Goal: Task Accomplishment & Management: Manage account settings

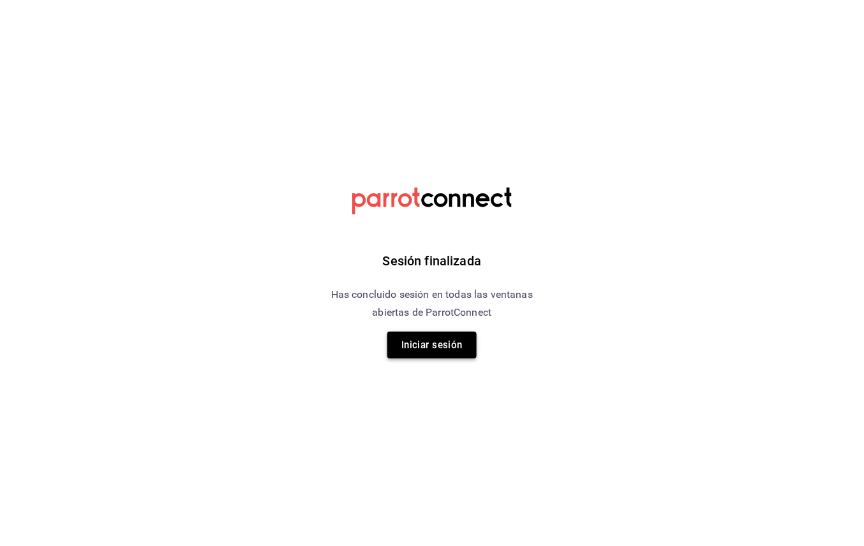
click at [430, 338] on button "Iniciar sesión" at bounding box center [431, 345] width 89 height 27
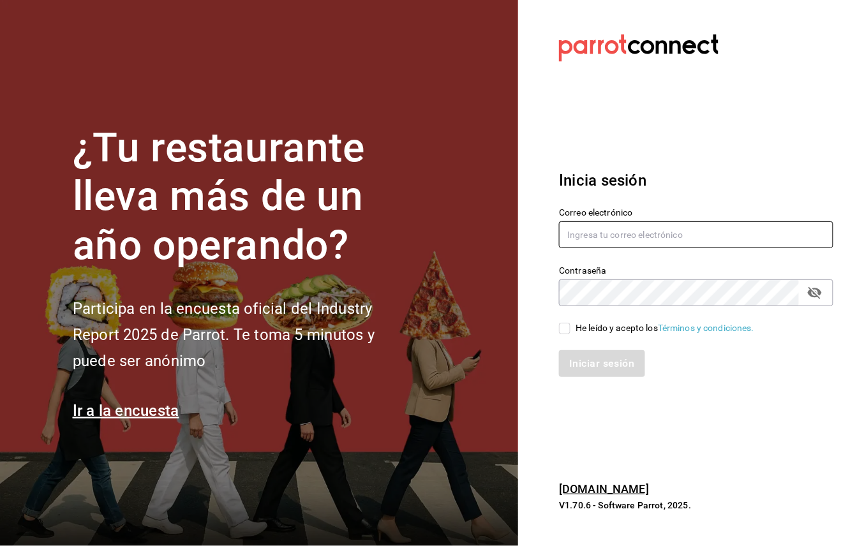
click at [628, 236] on input "text" at bounding box center [696, 234] width 274 height 27
